Goal: Information Seeking & Learning: Check status

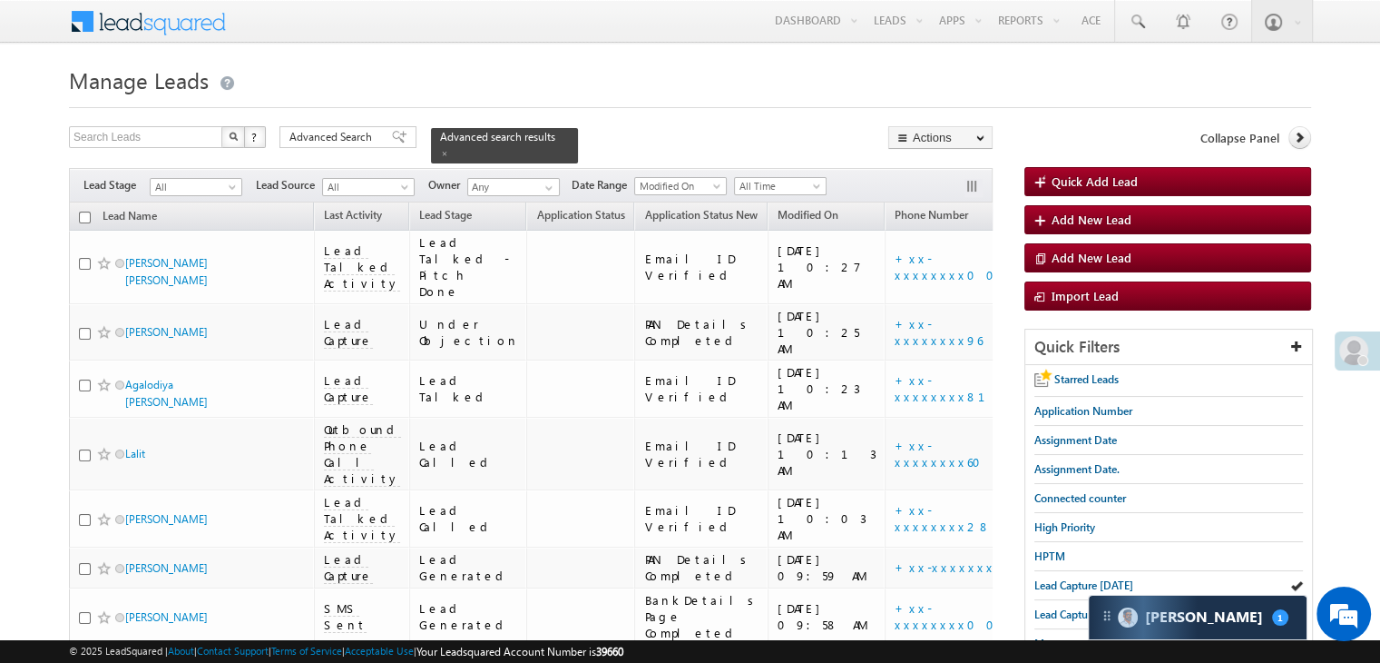
click at [1052, 578] on span "Lead Capture [DATE]" at bounding box center [1084, 585] width 99 height 14
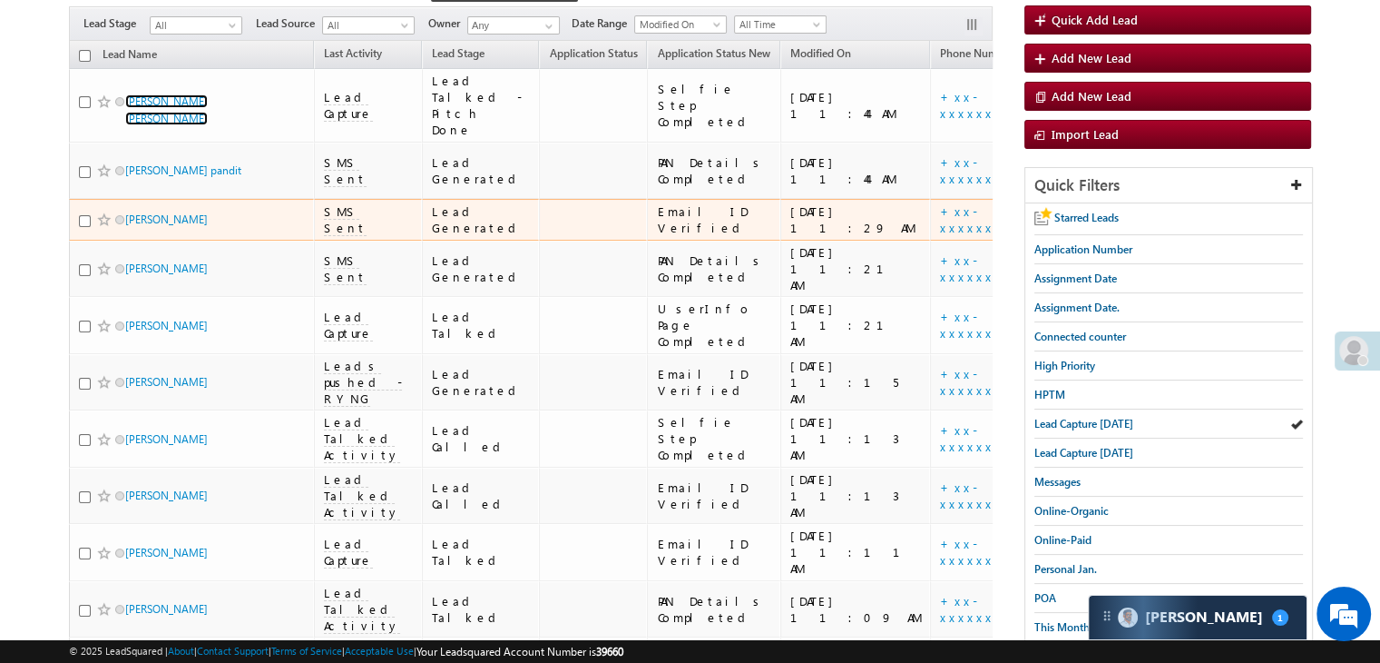
scroll to position [91, 0]
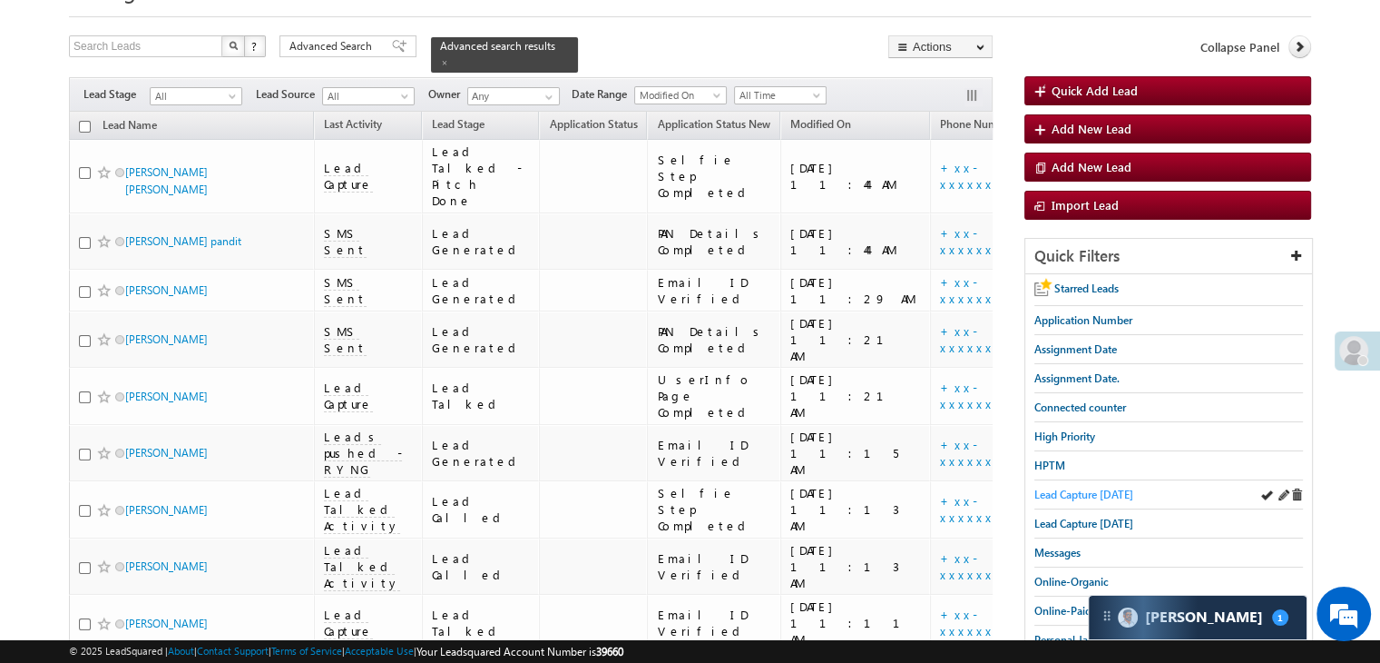
click at [1046, 495] on span "Lead Capture [DATE]" at bounding box center [1084, 494] width 99 height 14
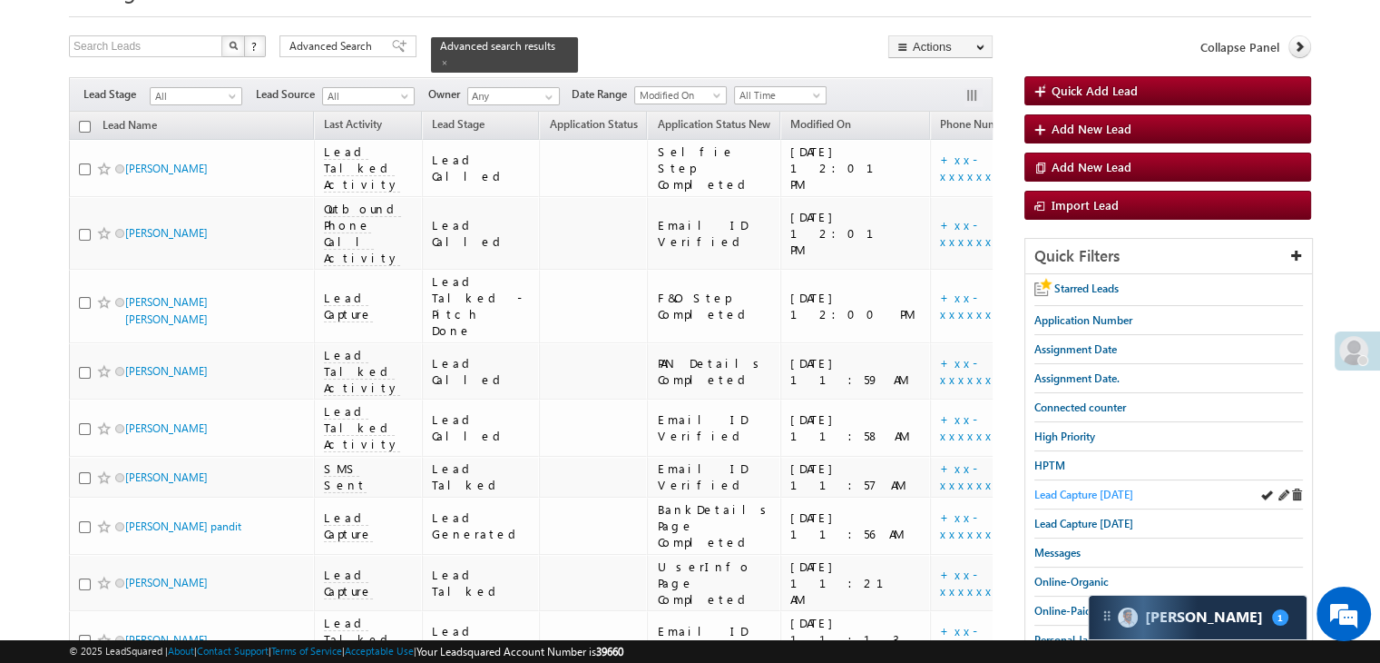
click at [1066, 491] on span "Lead Capture [DATE]" at bounding box center [1084, 494] width 99 height 14
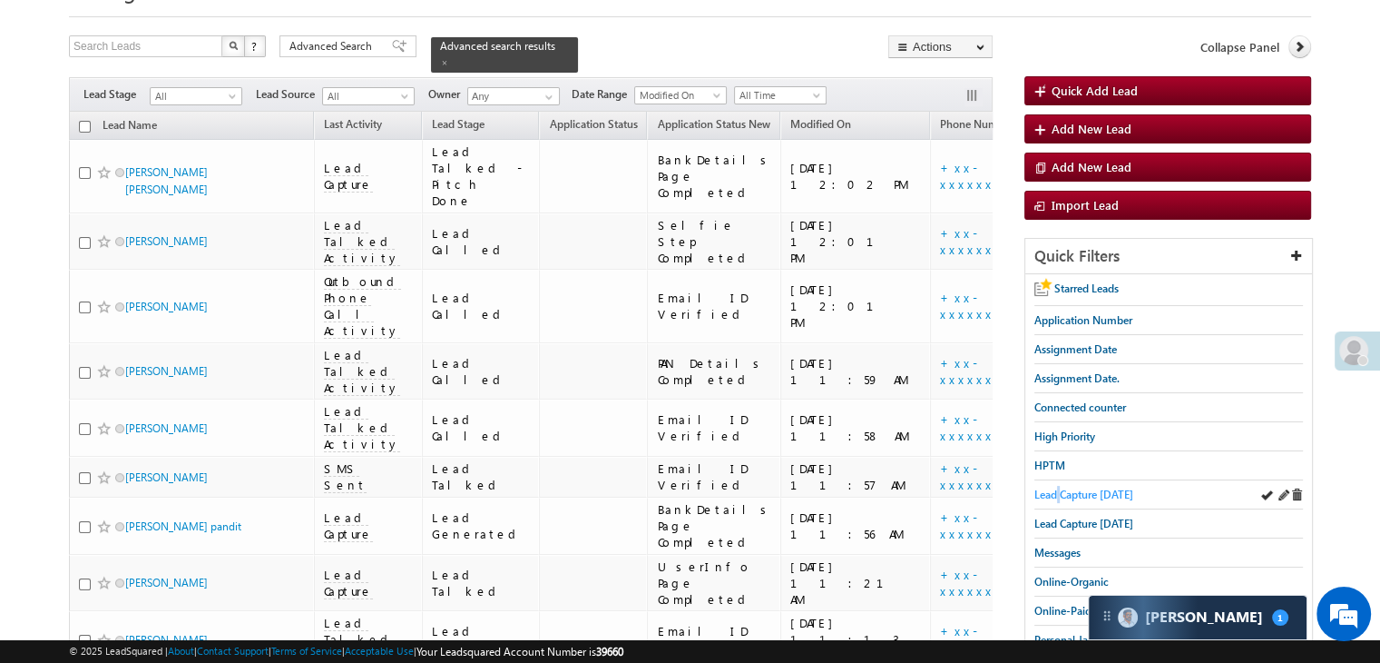
click at [1059, 491] on span "Lead Capture [DATE]" at bounding box center [1084, 494] width 99 height 14
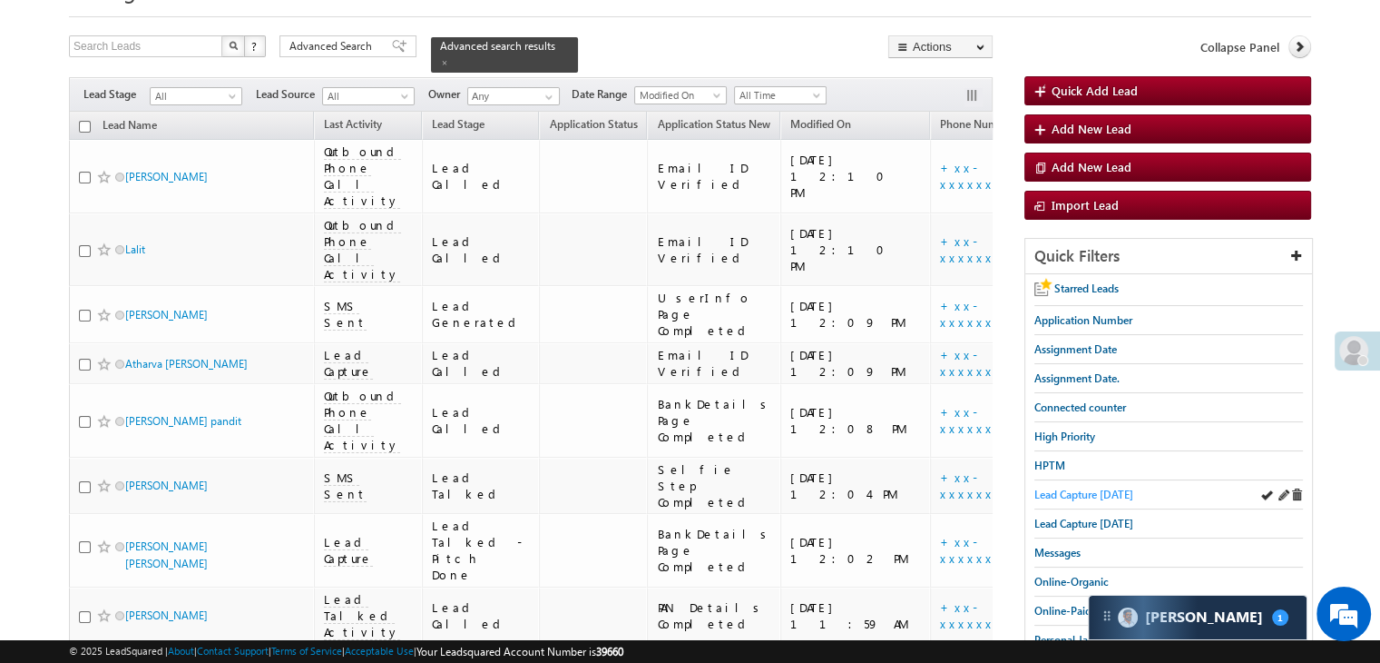
click at [1105, 487] on span "Lead Capture [DATE]" at bounding box center [1084, 494] width 99 height 14
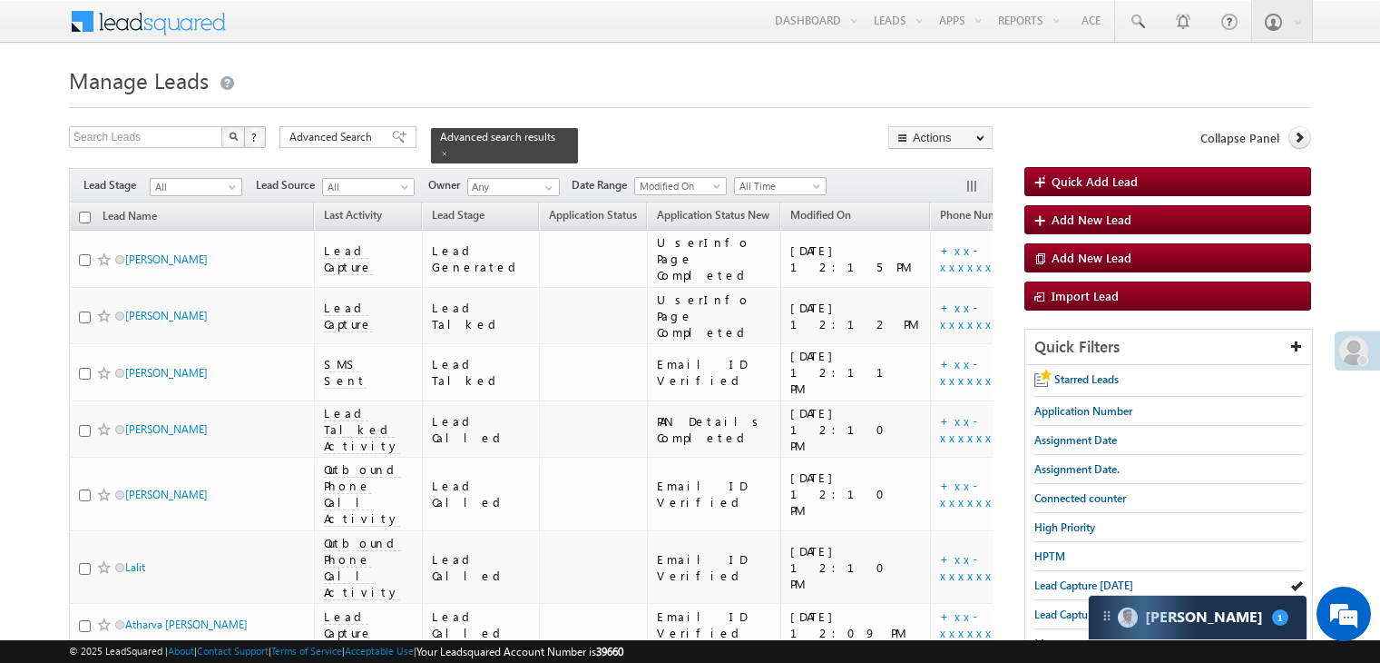
scroll to position [91, 0]
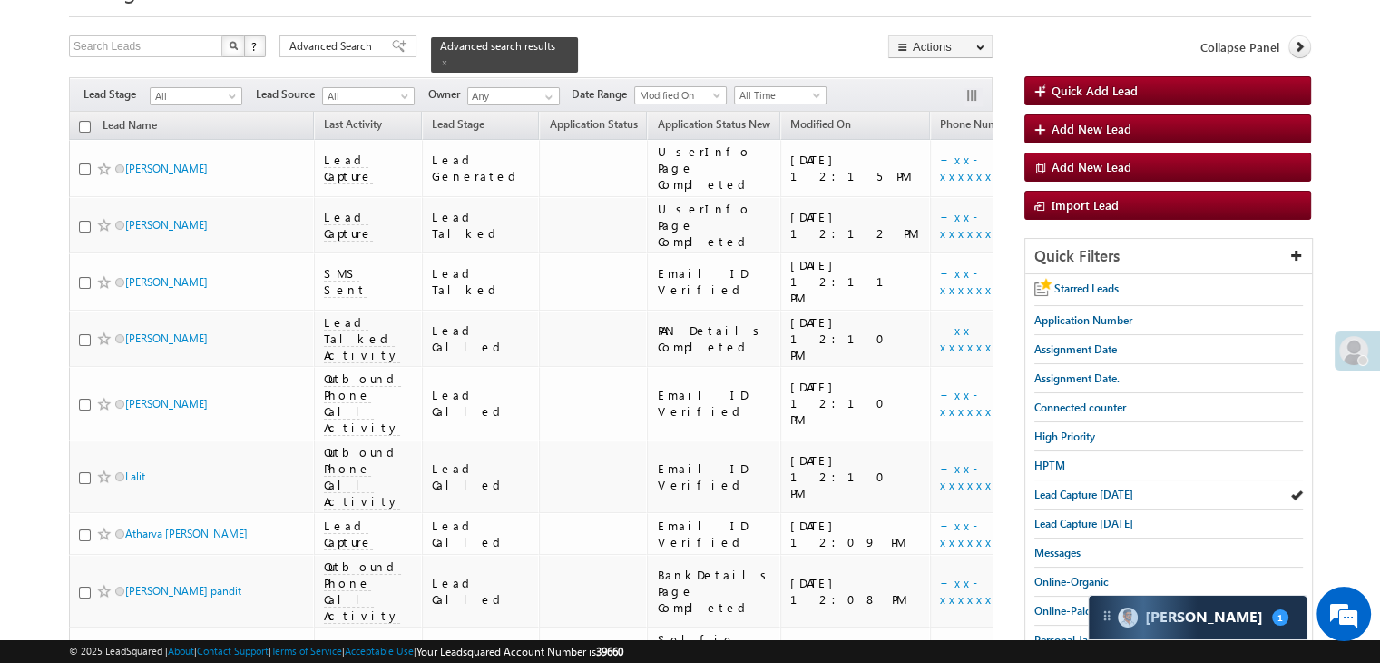
click at [1078, 487] on span "Lead Capture [DATE]" at bounding box center [1084, 494] width 99 height 14
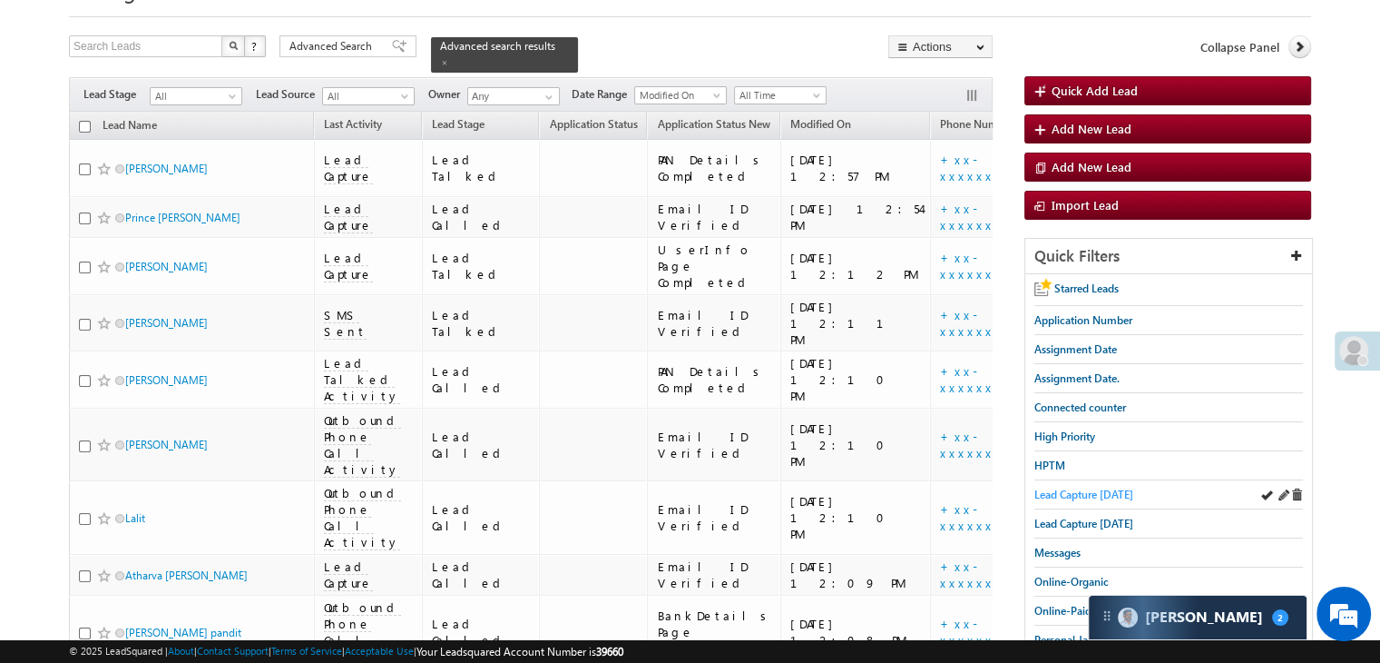
click at [1102, 494] on span "Lead Capture [DATE]" at bounding box center [1084, 494] width 99 height 14
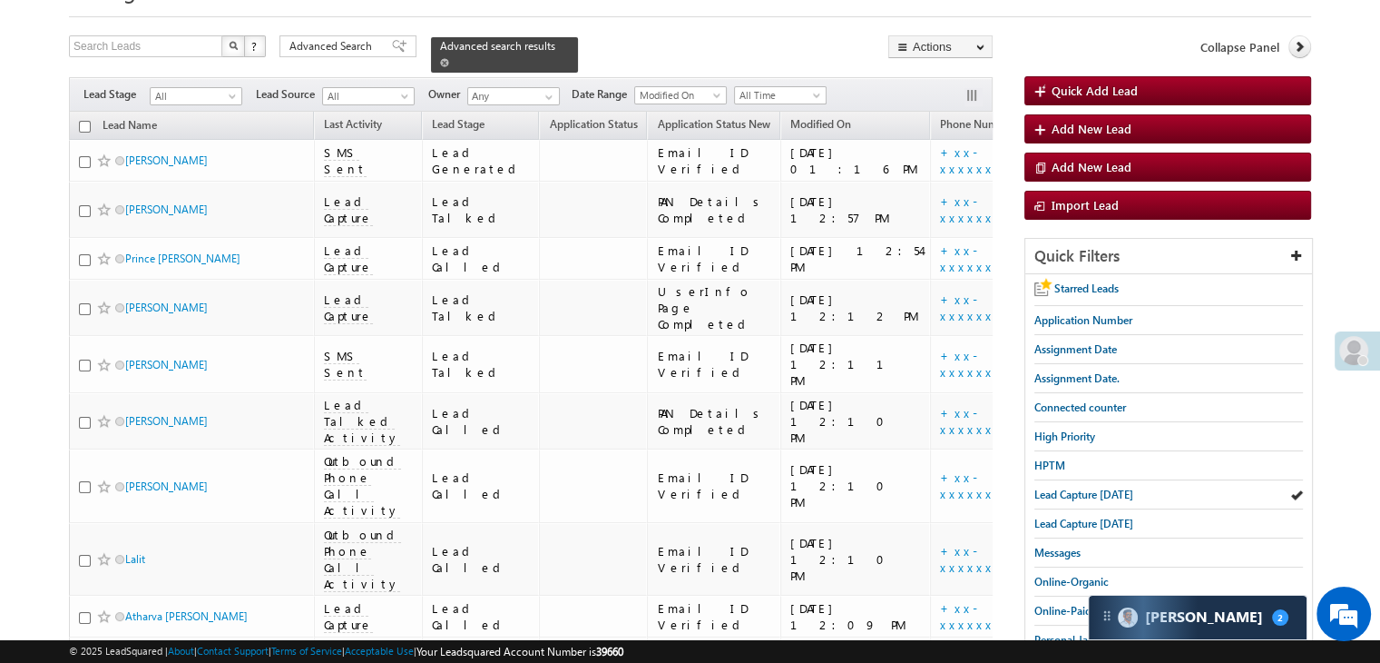
click at [449, 58] on span at bounding box center [444, 62] width 9 height 9
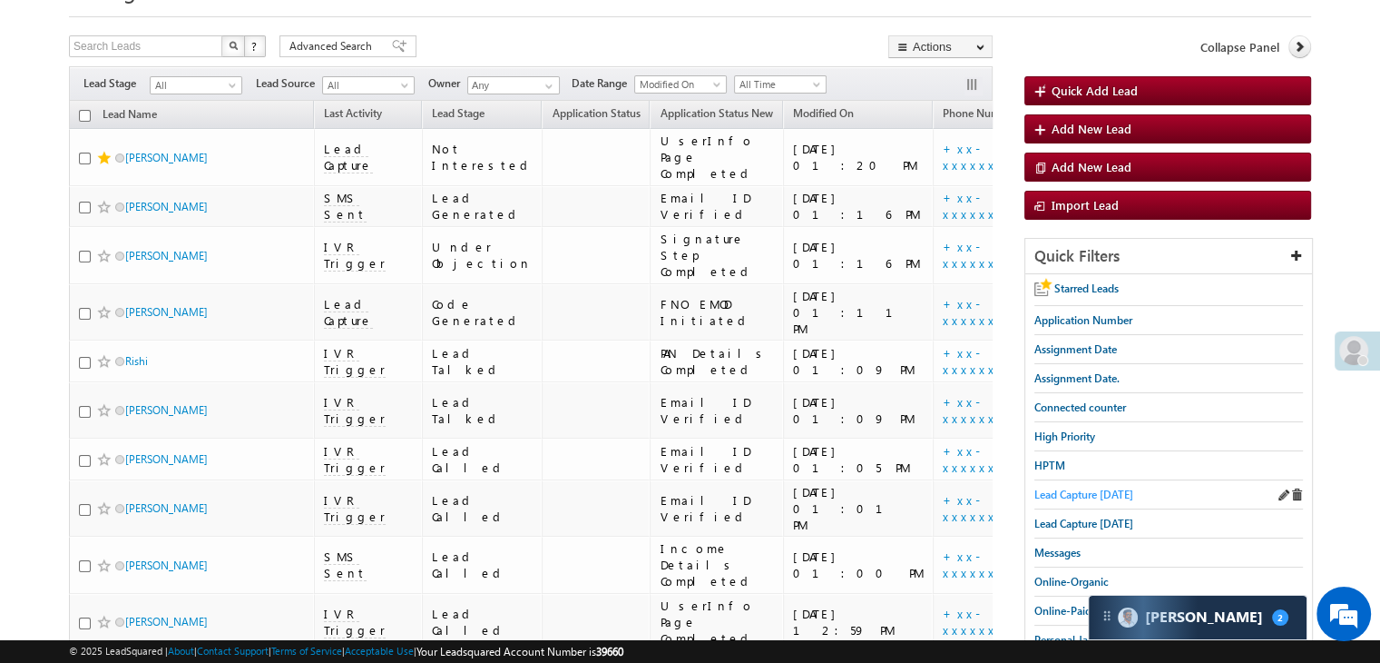
click at [1104, 487] on span "Lead Capture [DATE]" at bounding box center [1084, 494] width 99 height 14
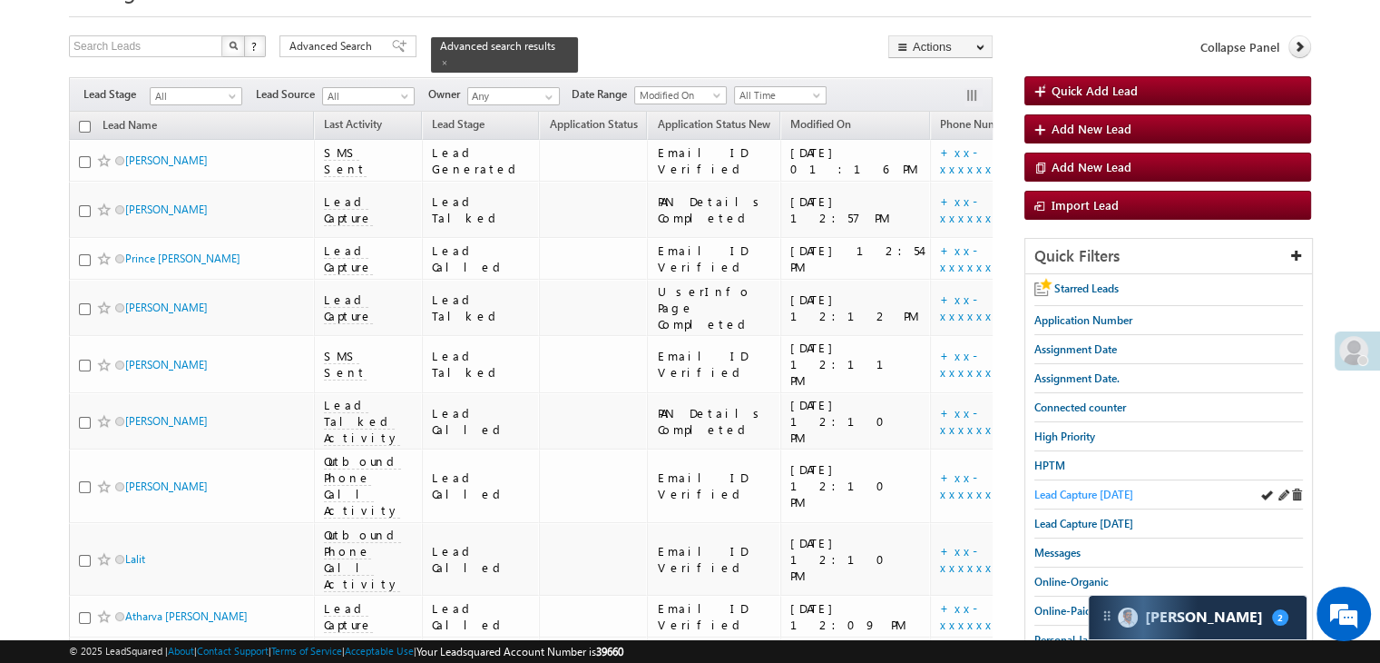
click at [1124, 496] on span "Lead Capture [DATE]" at bounding box center [1084, 494] width 99 height 14
click at [1065, 487] on span "Lead Capture [DATE]" at bounding box center [1084, 494] width 99 height 14
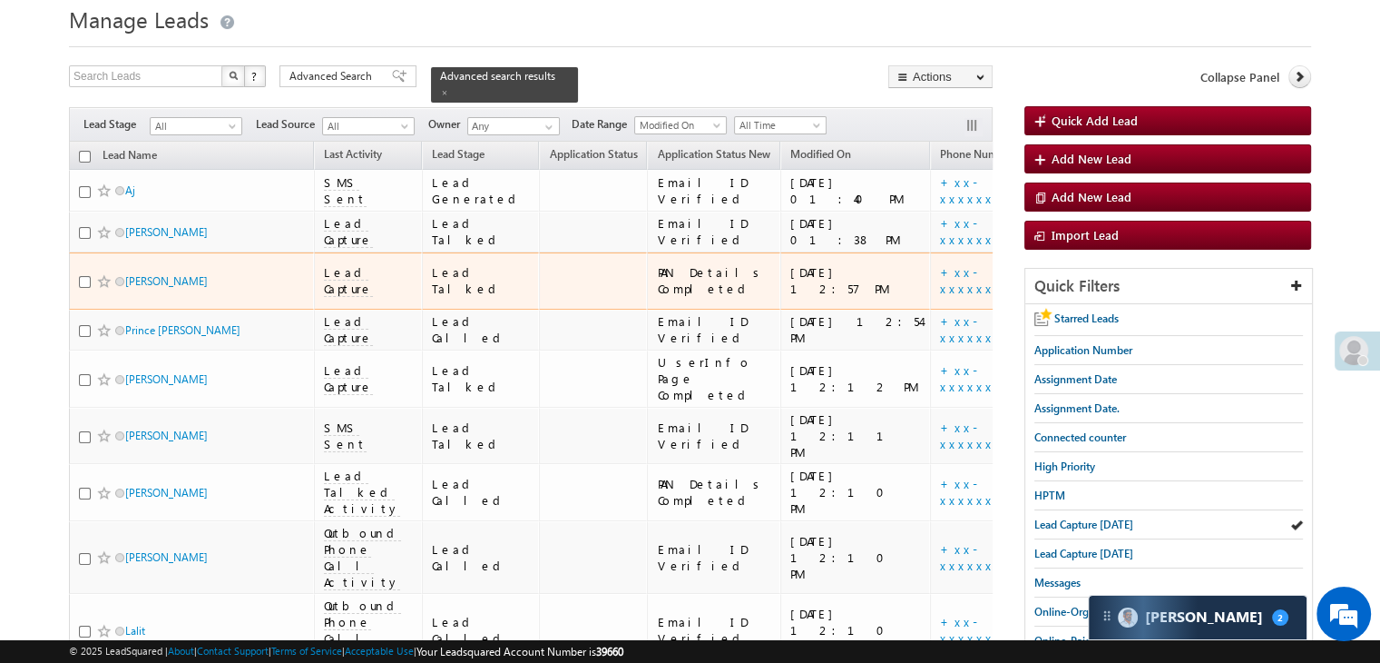
scroll to position [91, 0]
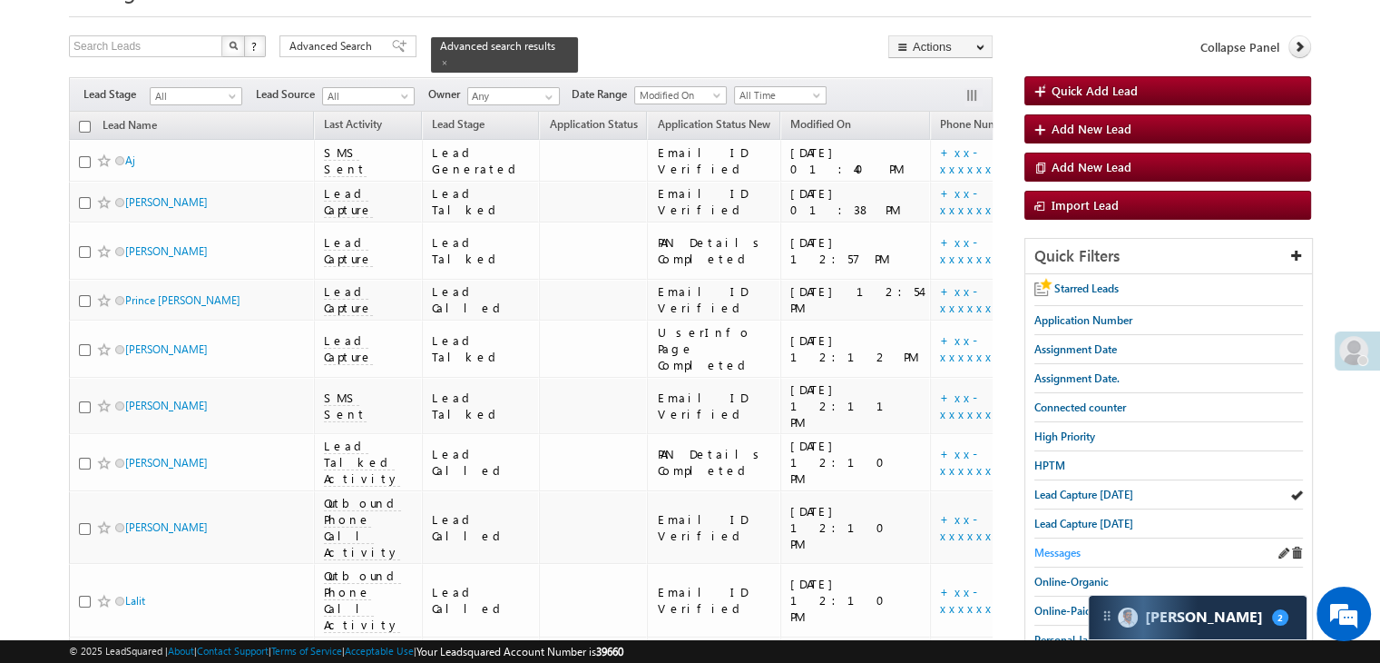
click at [1073, 545] on span "Messages" at bounding box center [1058, 552] width 46 height 14
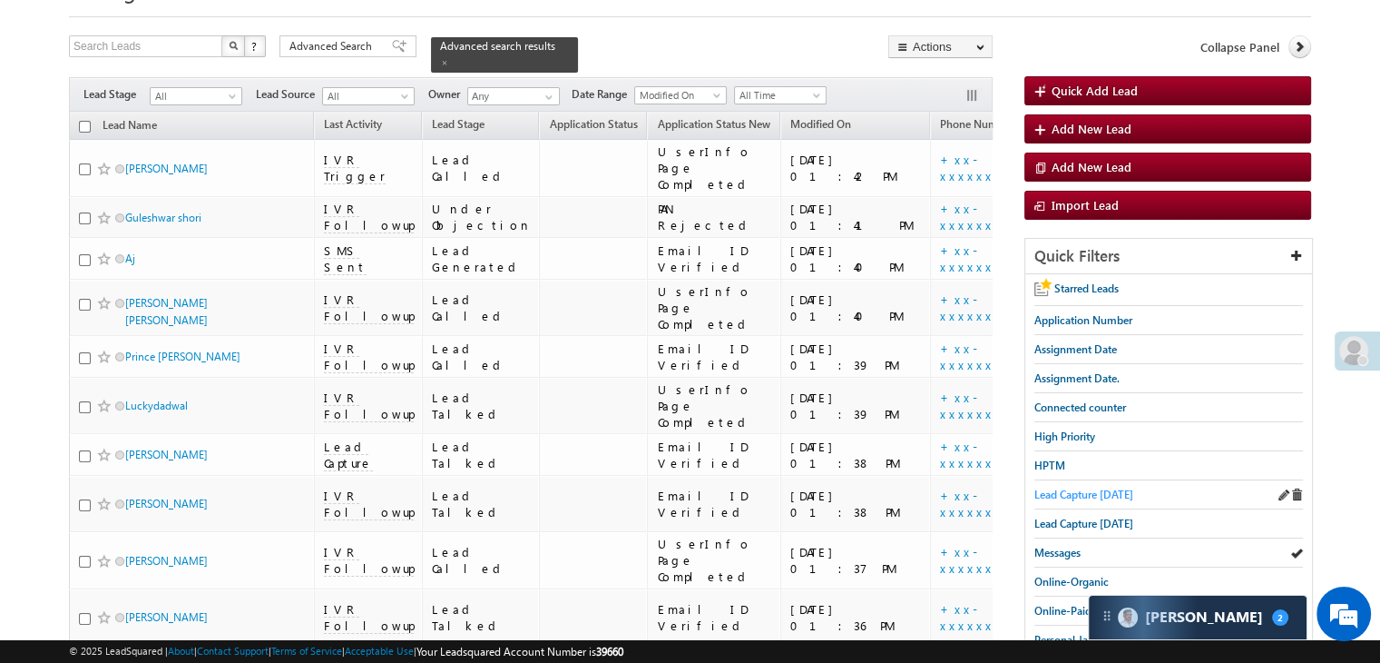
click at [1042, 489] on span "Lead Capture [DATE]" at bounding box center [1084, 494] width 99 height 14
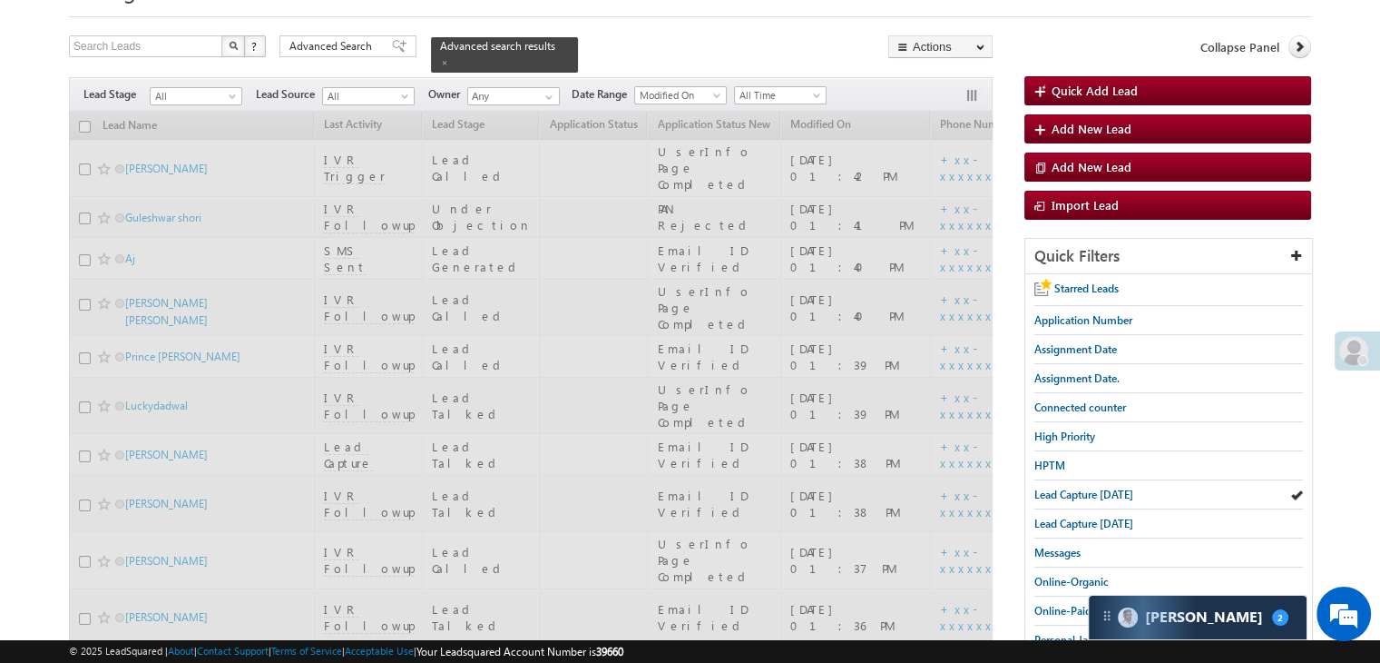
scroll to position [0, 0]
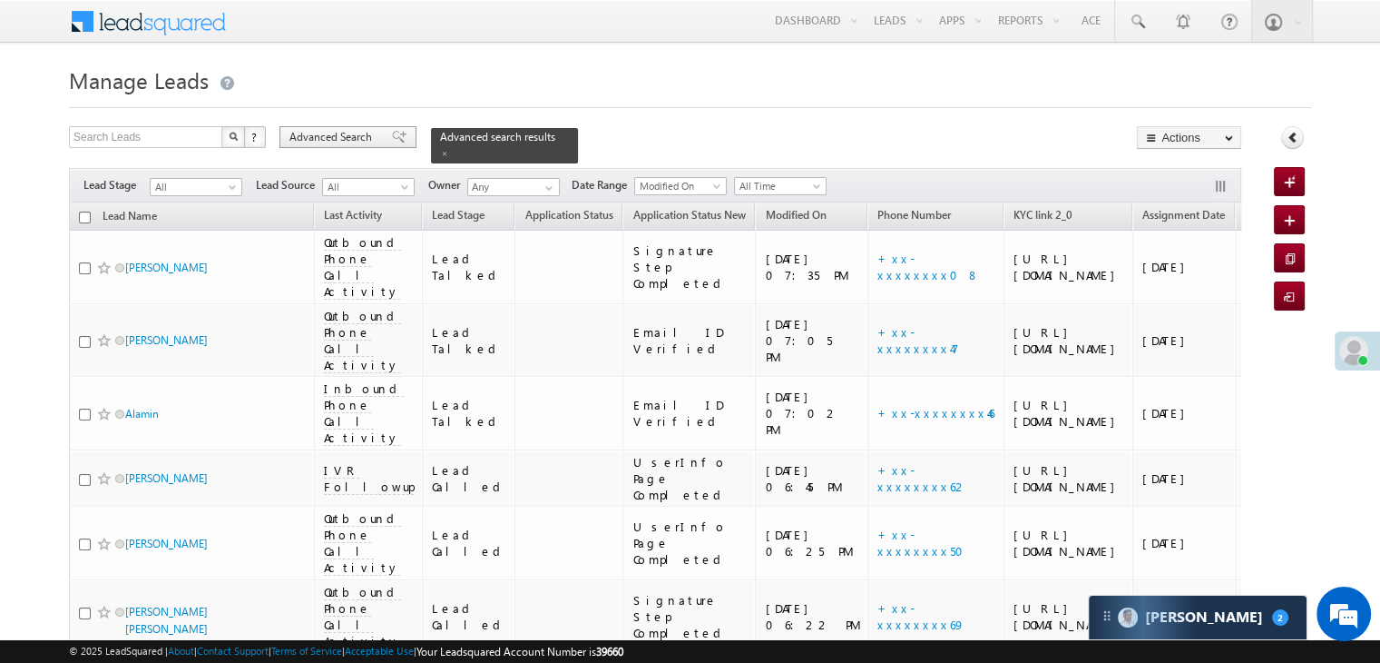
click at [341, 145] on span "Advanced Search" at bounding box center [334, 137] width 88 height 16
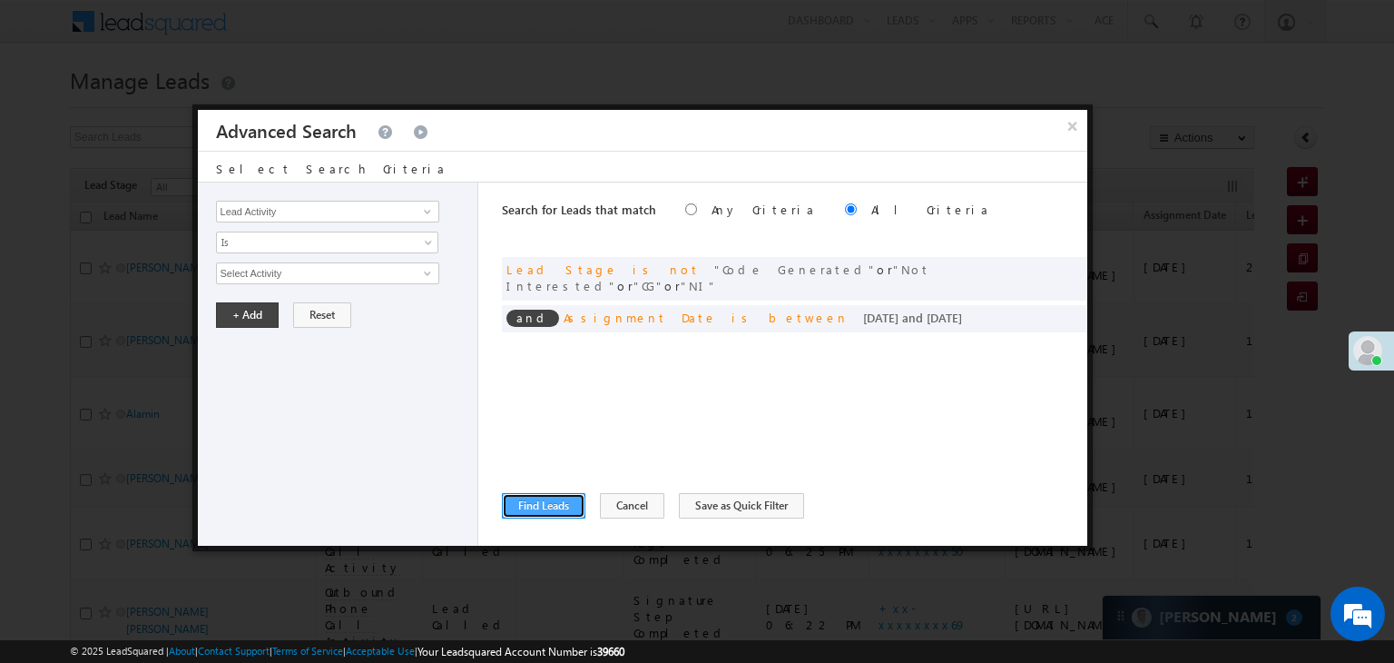
click at [540, 505] on button "Find Leads" at bounding box center [543, 505] width 83 height 25
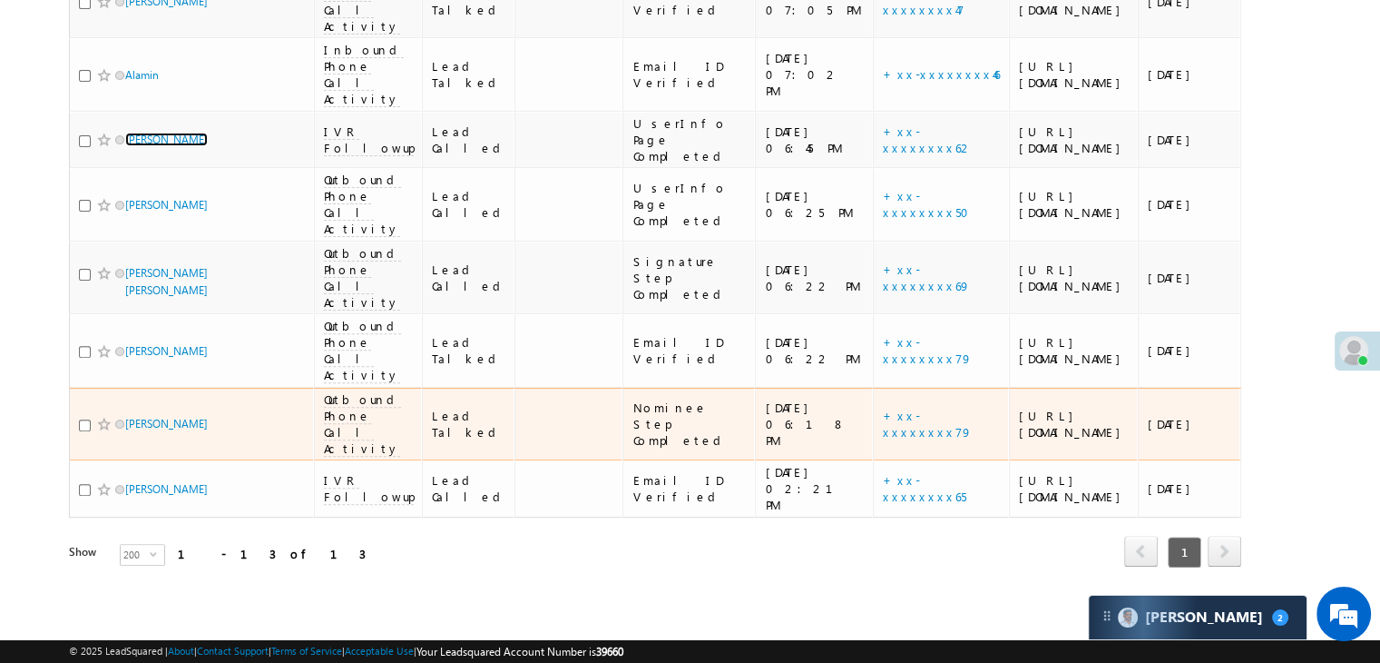
scroll to position [998, 0]
